Goal: Information Seeking & Learning: Compare options

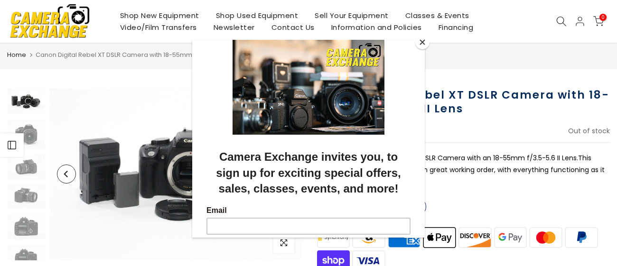
scroll to position [24, 0]
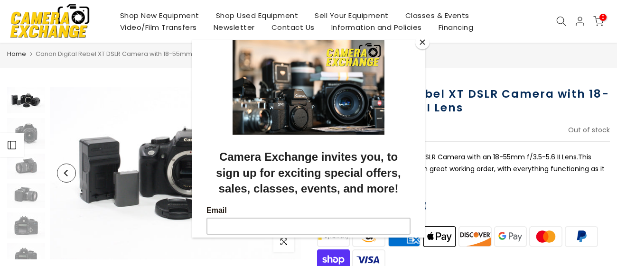
click at [424, 35] on button "Close" at bounding box center [423, 42] width 14 height 14
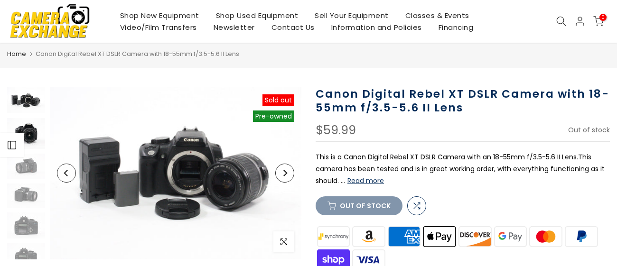
click at [31, 129] on img at bounding box center [26, 133] width 38 height 31
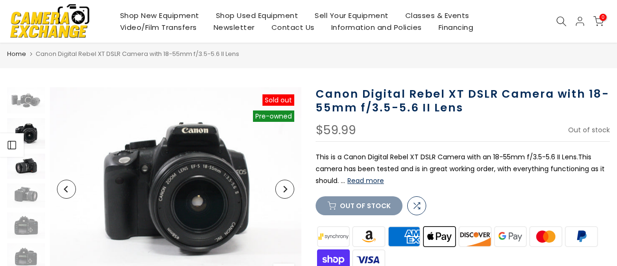
click at [34, 169] on img at bounding box center [26, 166] width 38 height 25
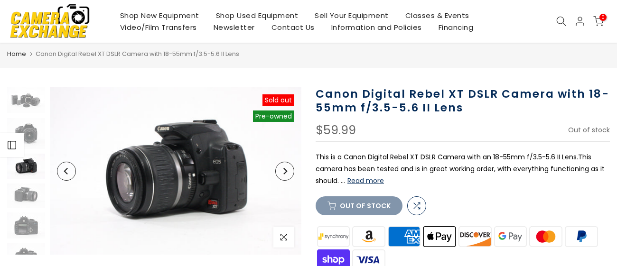
scroll to position [19, 0]
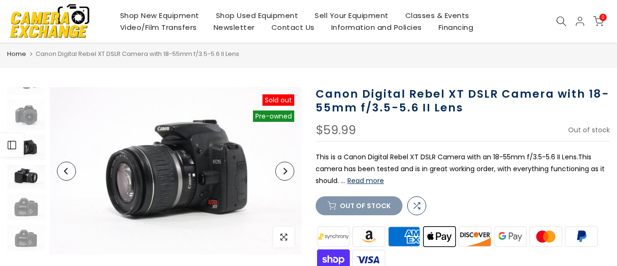
click at [30, 173] on img at bounding box center [26, 177] width 38 height 24
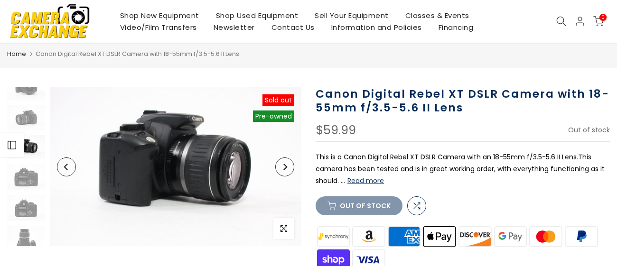
scroll to position [23, 0]
click at [33, 144] on img at bounding box center [26, 147] width 38 height 24
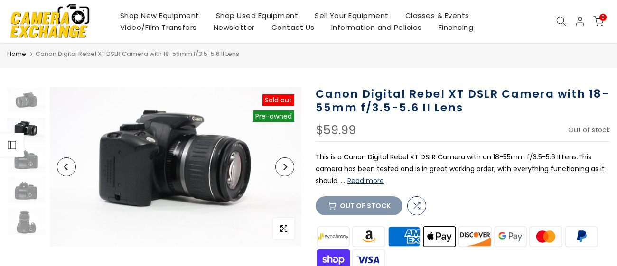
scroll to position [67, 0]
click at [32, 153] on img at bounding box center [26, 158] width 38 height 26
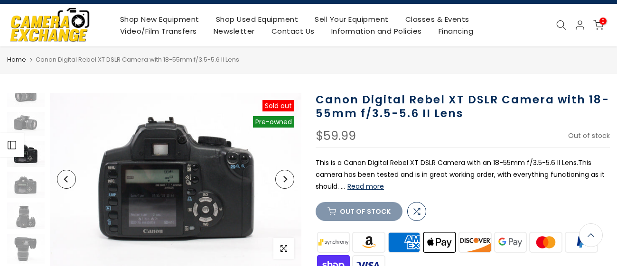
scroll to position [0, 0]
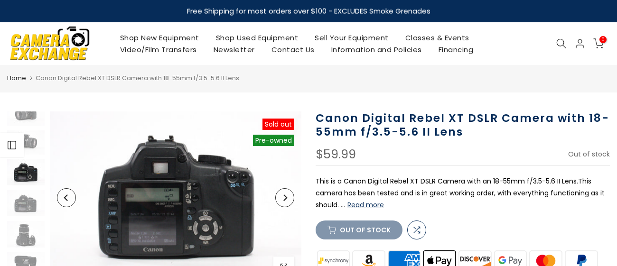
click at [183, 37] on link "Shop New Equipment" at bounding box center [160, 38] width 96 height 12
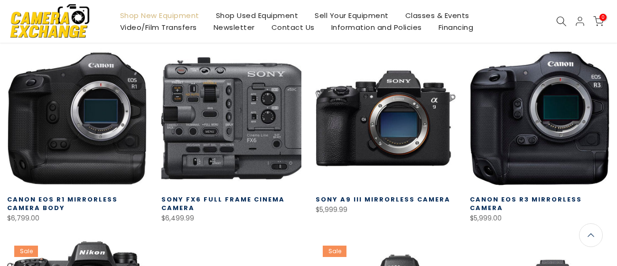
scroll to position [166, 0]
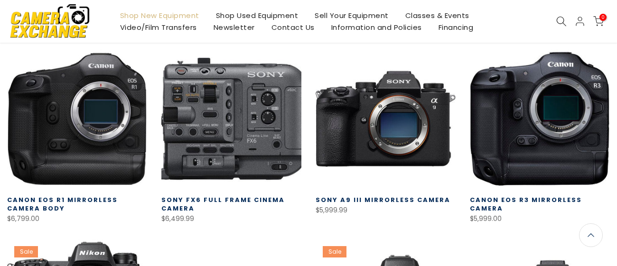
click at [230, 136] on link at bounding box center [231, 119] width 140 height 140
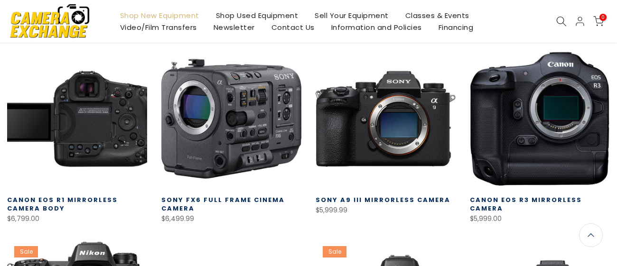
click at [36, 110] on link at bounding box center [77, 119] width 140 height 140
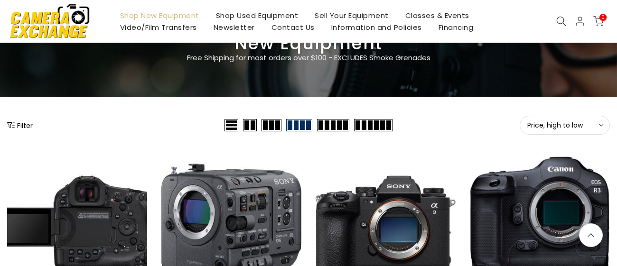
scroll to position [0, 0]
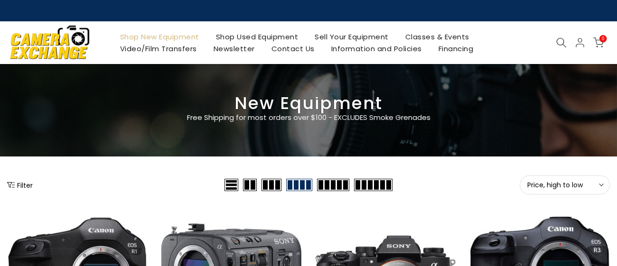
click at [581, 187] on span "Price, high to low" at bounding box center [565, 185] width 75 height 9
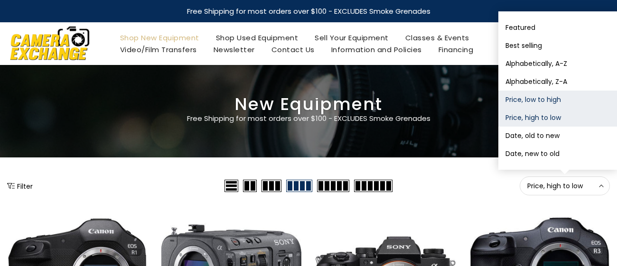
click at [524, 94] on button "Price, low to high" at bounding box center [558, 100] width 119 height 18
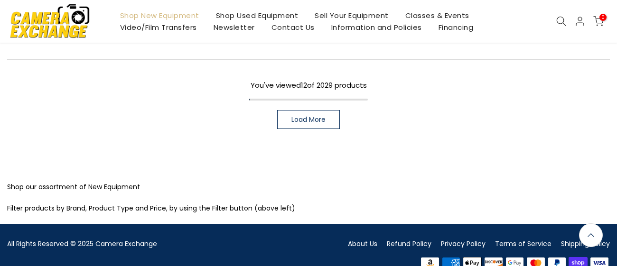
scroll to position [749, 0]
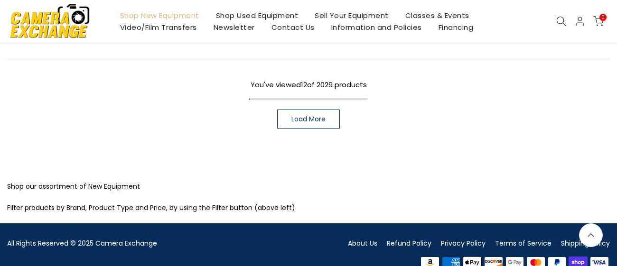
click at [305, 123] on link "Load More" at bounding box center [308, 119] width 63 height 19
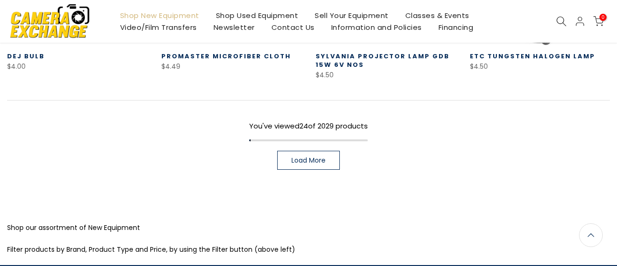
scroll to position [1328, 0]
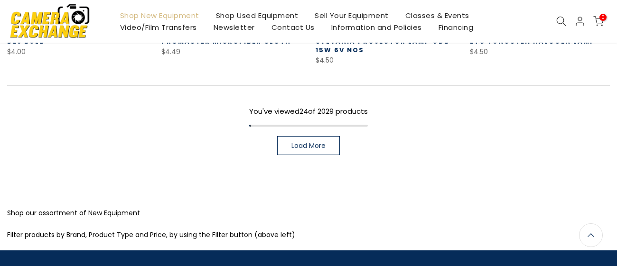
click at [306, 136] on link "Load More" at bounding box center [308, 145] width 63 height 19
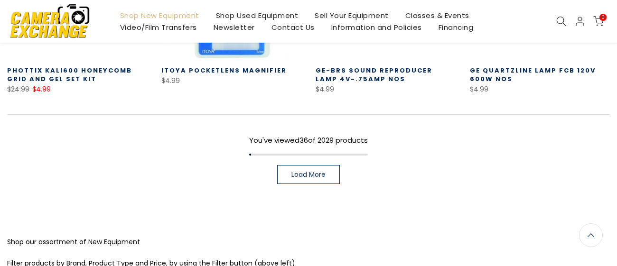
click at [313, 171] on span "Load More" at bounding box center [309, 174] width 34 height 7
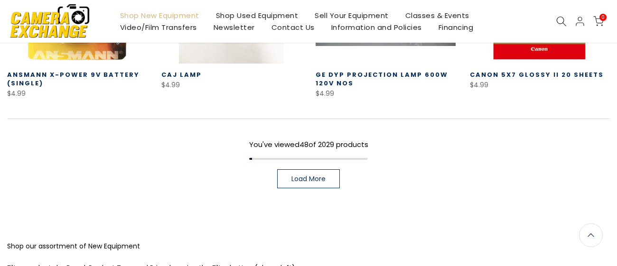
scroll to position [2474, 0]
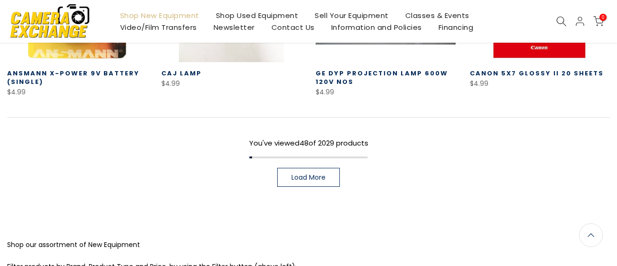
click at [313, 174] on span "Load More" at bounding box center [309, 177] width 34 height 7
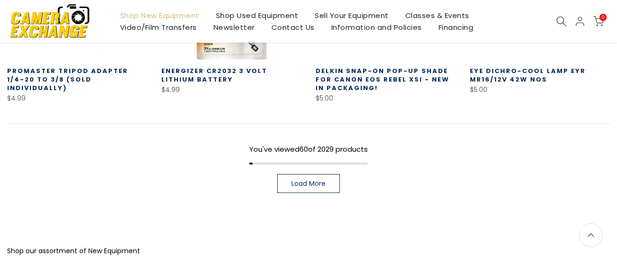
scroll to position [3060, 0]
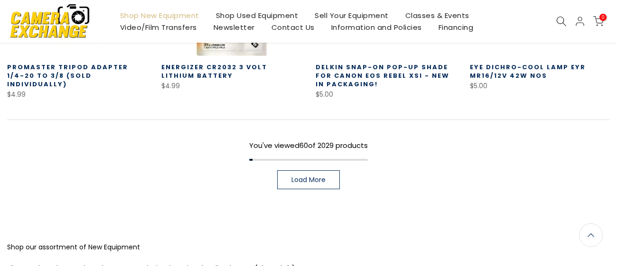
click at [313, 177] on span "Load More" at bounding box center [309, 180] width 34 height 7
click at [313, 142] on div "You've viewed 60 of 2029 products Load More" at bounding box center [308, 155] width 603 height 70
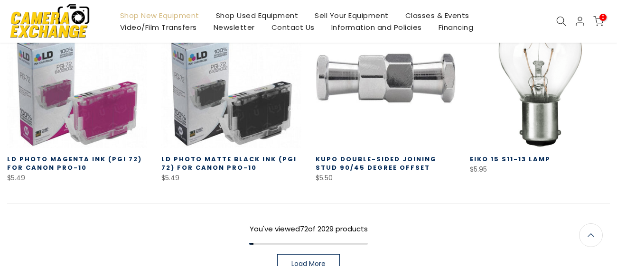
scroll to position [3573, 0]
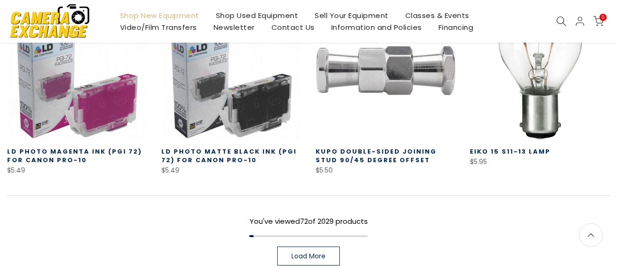
click at [319, 247] on link "Load More" at bounding box center [308, 256] width 63 height 19
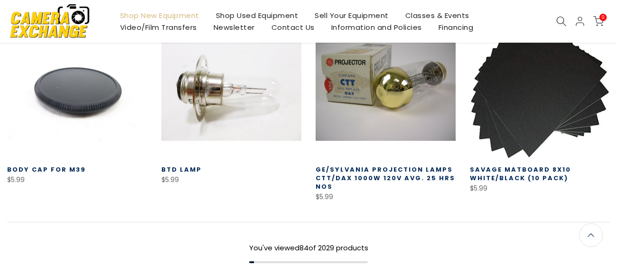
scroll to position [4161, 0]
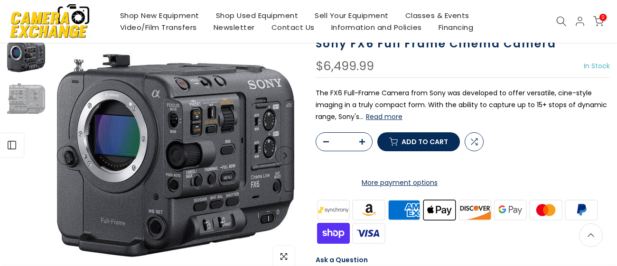
scroll to position [78, 0]
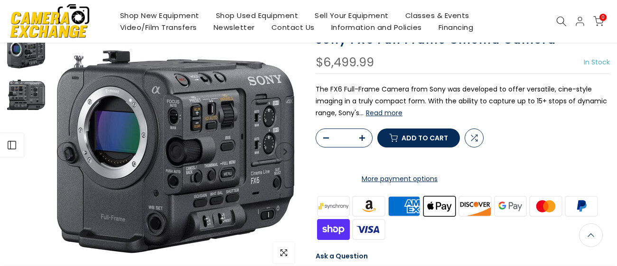
click at [35, 95] on img at bounding box center [26, 95] width 38 height 38
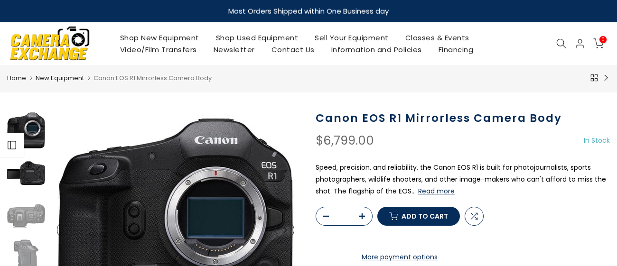
click at [25, 168] on img at bounding box center [26, 173] width 38 height 38
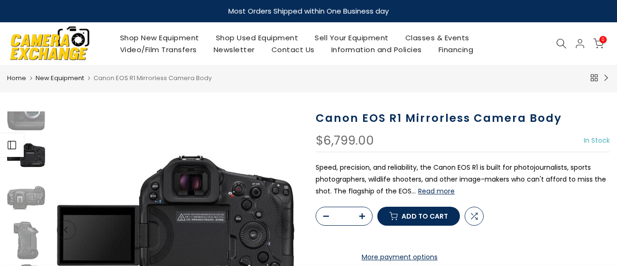
scroll to position [28, 0]
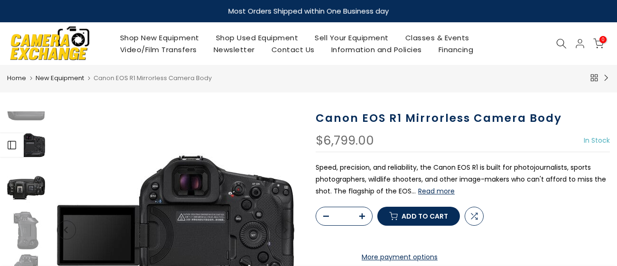
click at [28, 197] on img at bounding box center [26, 188] width 38 height 38
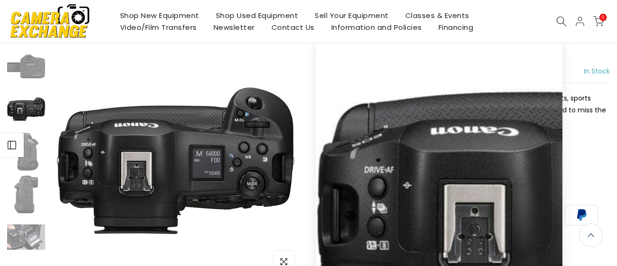
scroll to position [70, 0]
